Goal: Book appointment/travel/reservation

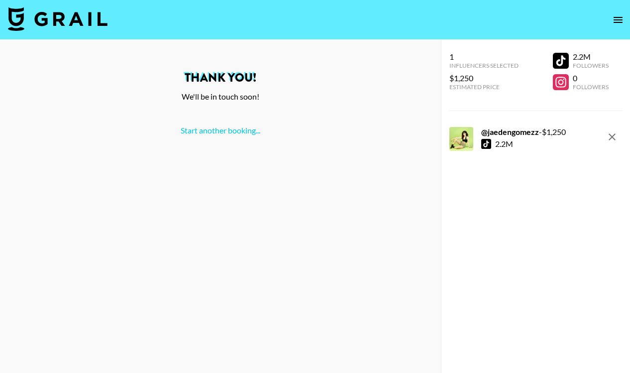
scroll to position [40, 0]
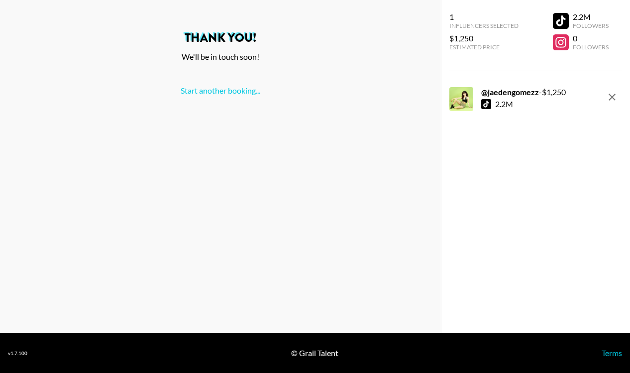
click at [227, 96] on div "Thank You! We'll be in touch soon! Start another booking..." at bounding box center [220, 166] width 441 height 333
click at [227, 92] on link "Start another booking..." at bounding box center [221, 90] width 80 height 9
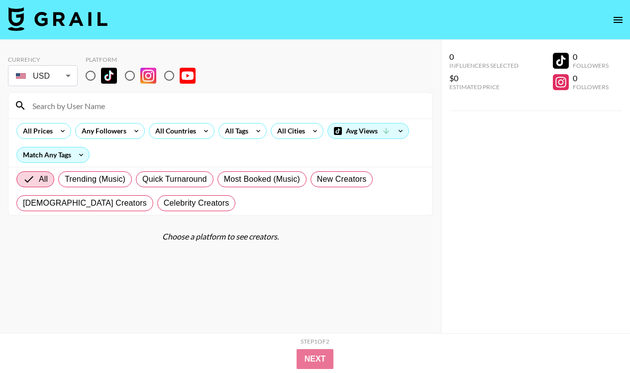
click at [94, 79] on input "radio" at bounding box center [90, 75] width 21 height 21
radio input "true"
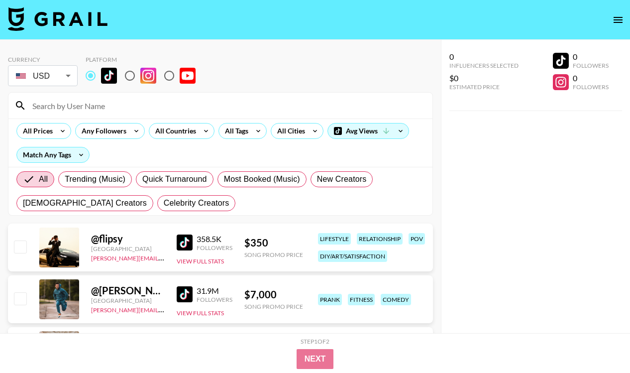
click at [93, 110] on input at bounding box center [226, 106] width 400 height 16
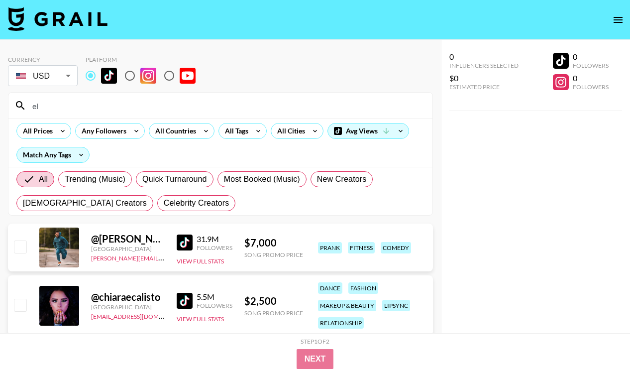
type input "e"
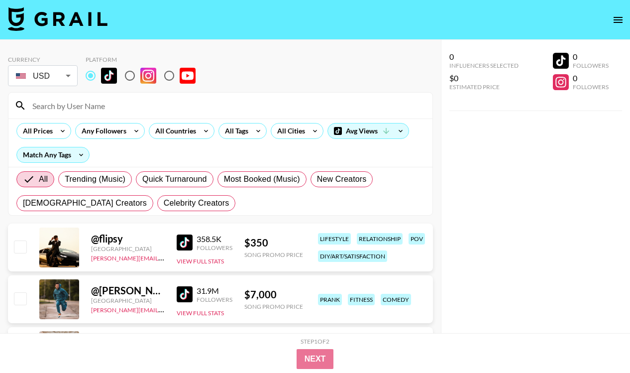
click at [89, 104] on input at bounding box center [226, 106] width 400 height 16
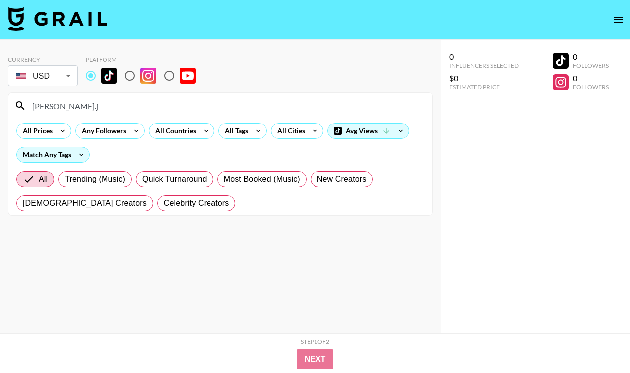
type input "[PERSON_NAME].j"
